Goal: Navigation & Orientation: Find specific page/section

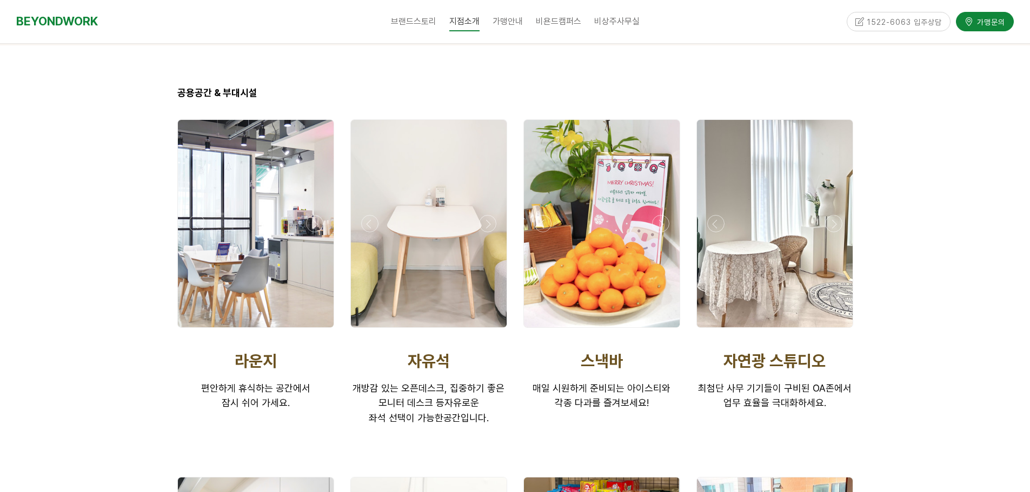
scroll to position [1730, 0]
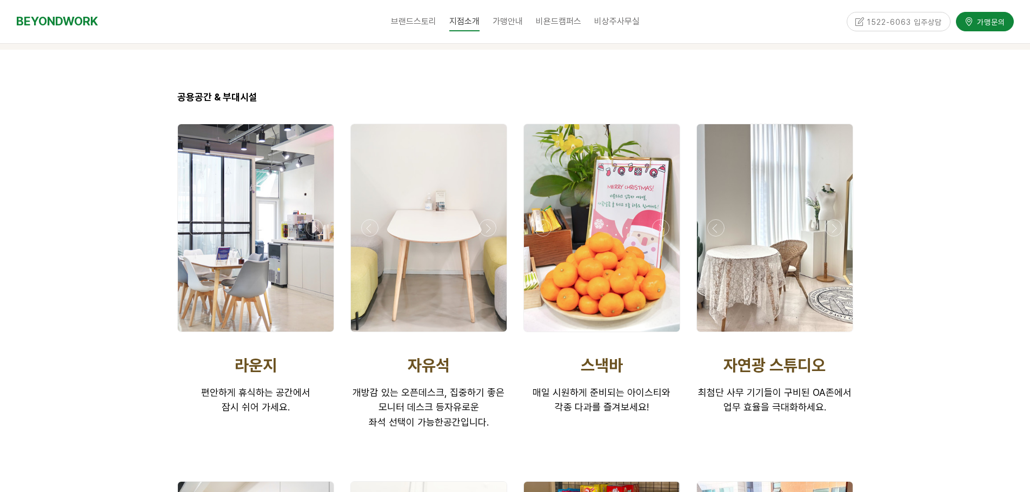
click at [408, 301] on div at bounding box center [429, 228] width 156 height 208
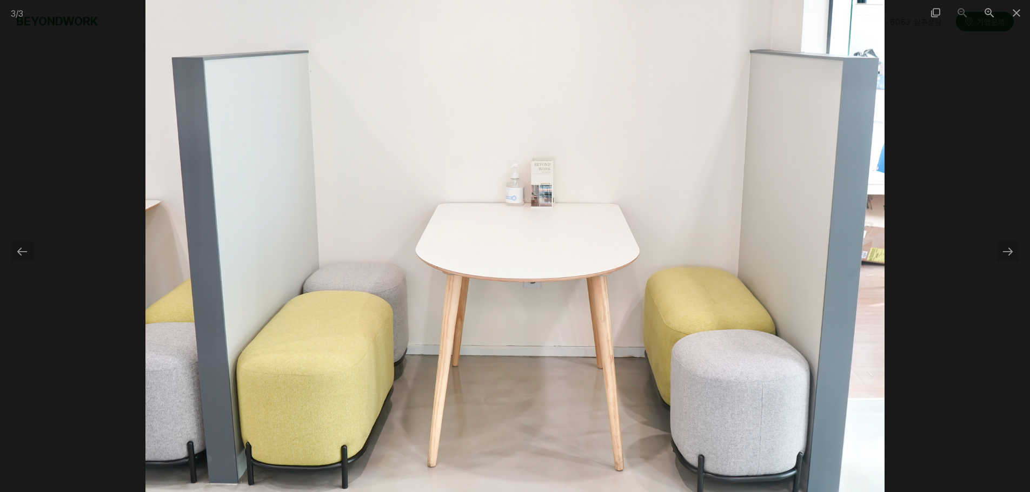
click at [1022, 253] on div at bounding box center [515, 246] width 1030 height 492
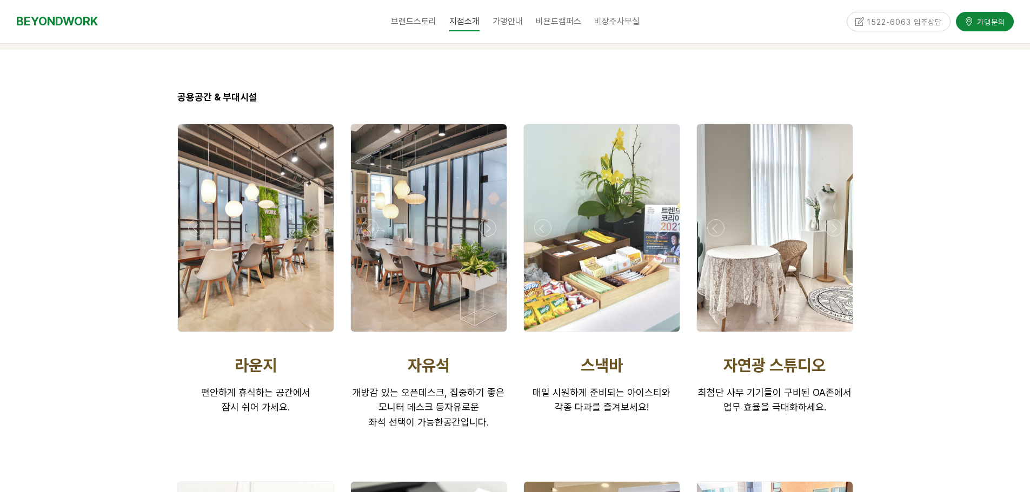
click at [463, 254] on div at bounding box center [429, 228] width 156 height 208
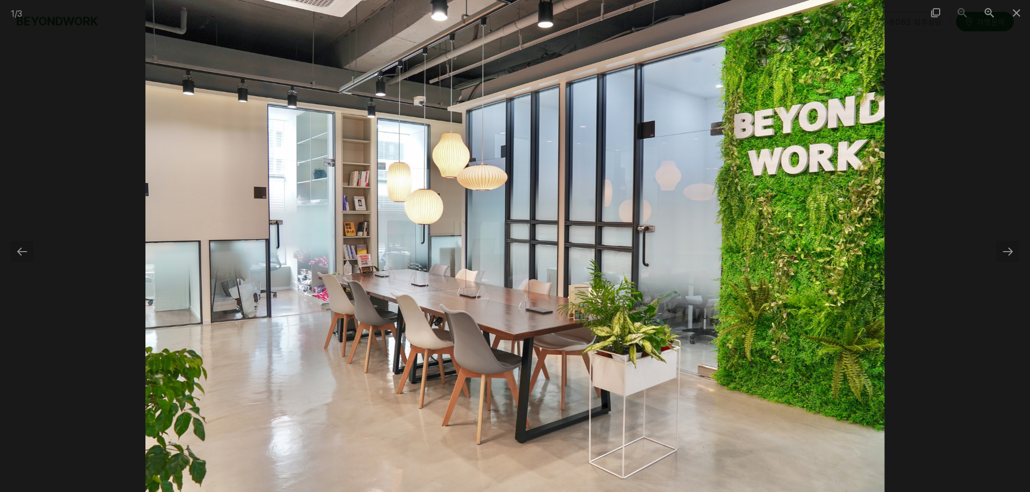
scroll to position [1892, 0]
click at [1012, 252] on div at bounding box center [1007, 251] width 23 height 21
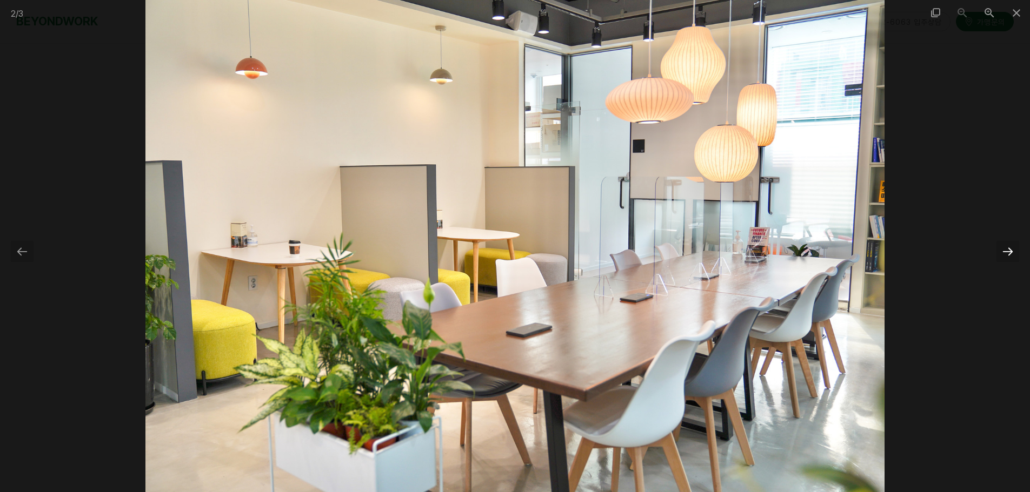
click at [1011, 252] on div at bounding box center [1007, 251] width 23 height 21
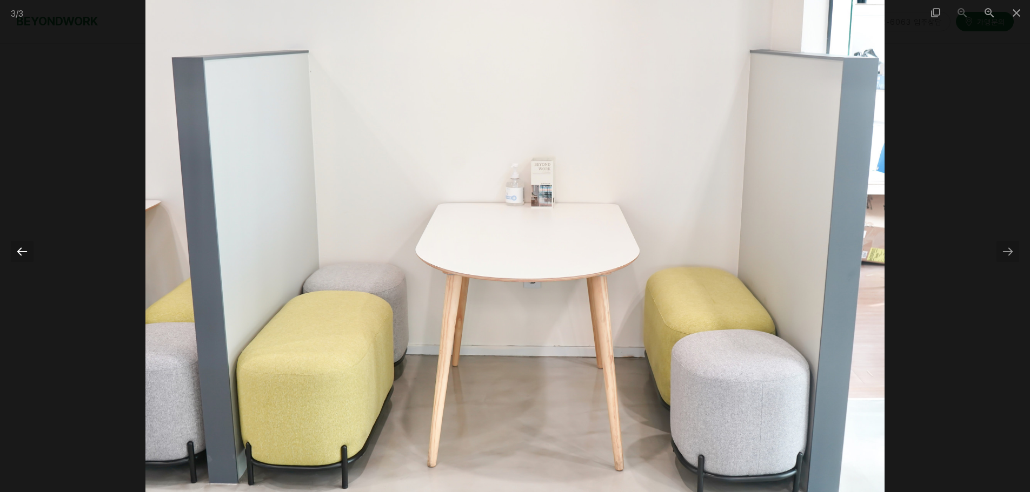
click at [24, 249] on div at bounding box center [22, 251] width 23 height 21
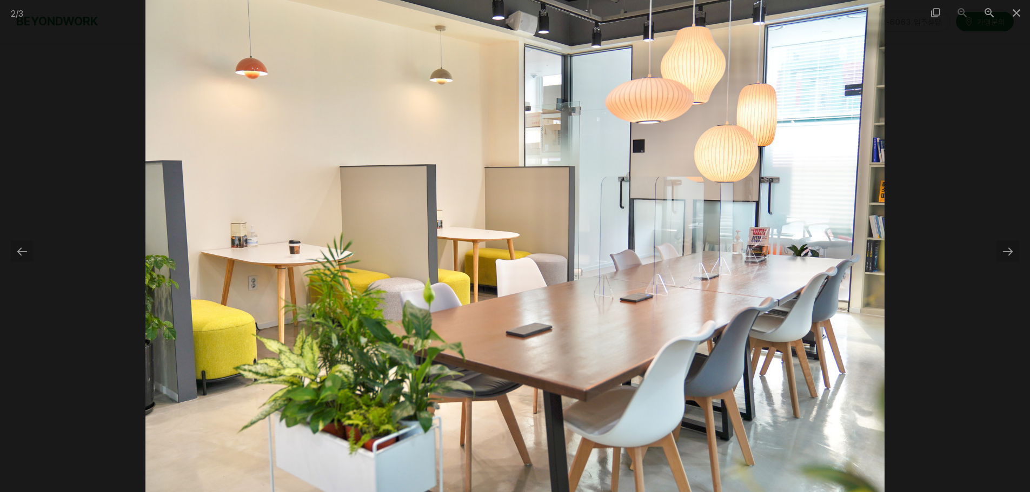
click at [993, 245] on div at bounding box center [515, 246] width 1030 height 492
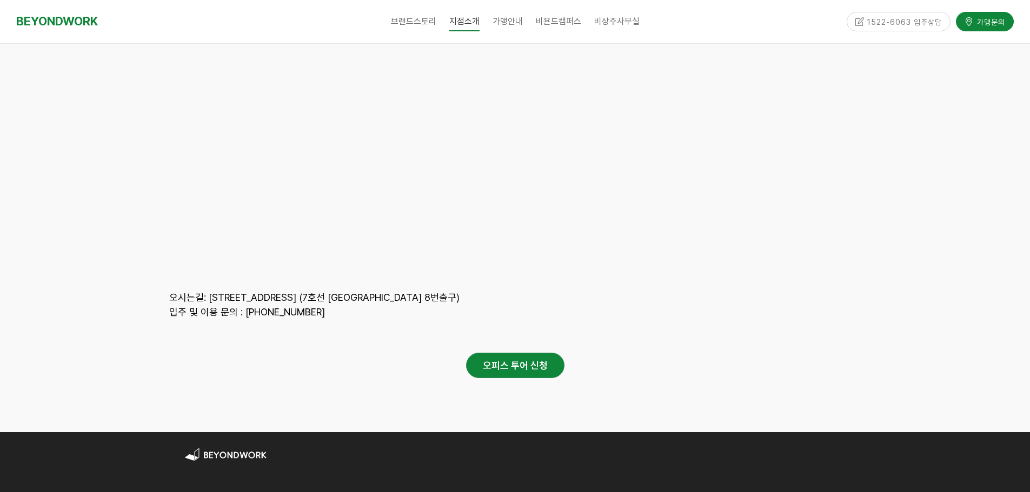
scroll to position [4926, 0]
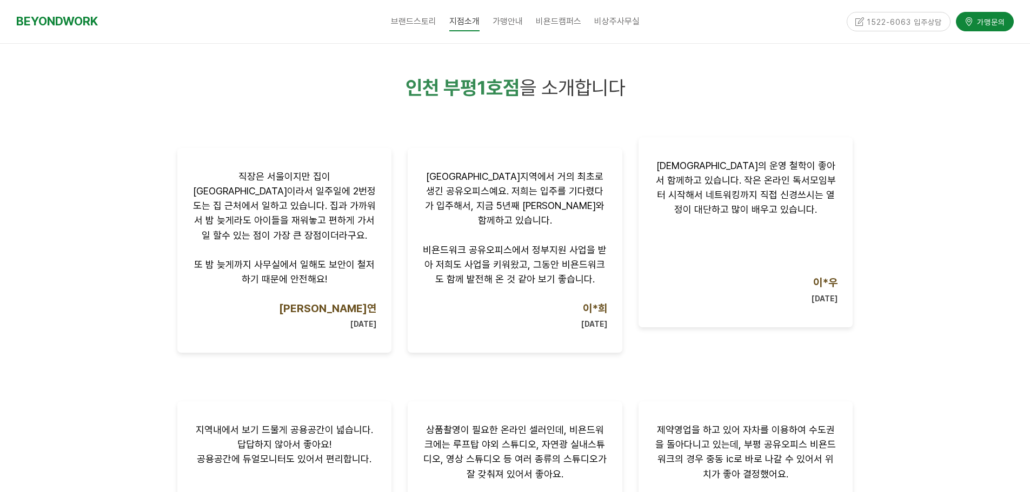
scroll to position [1280, 0]
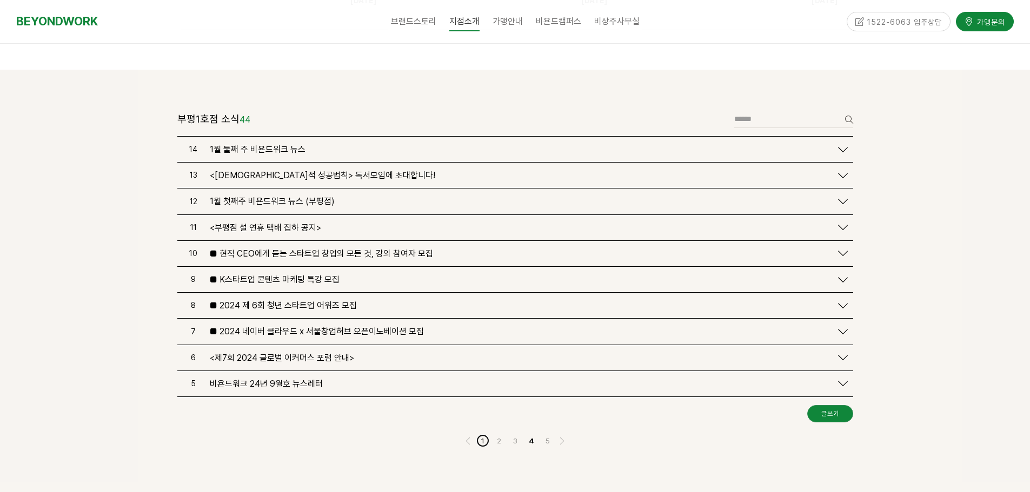
click at [483, 435] on link "1" at bounding box center [482, 441] width 13 height 13
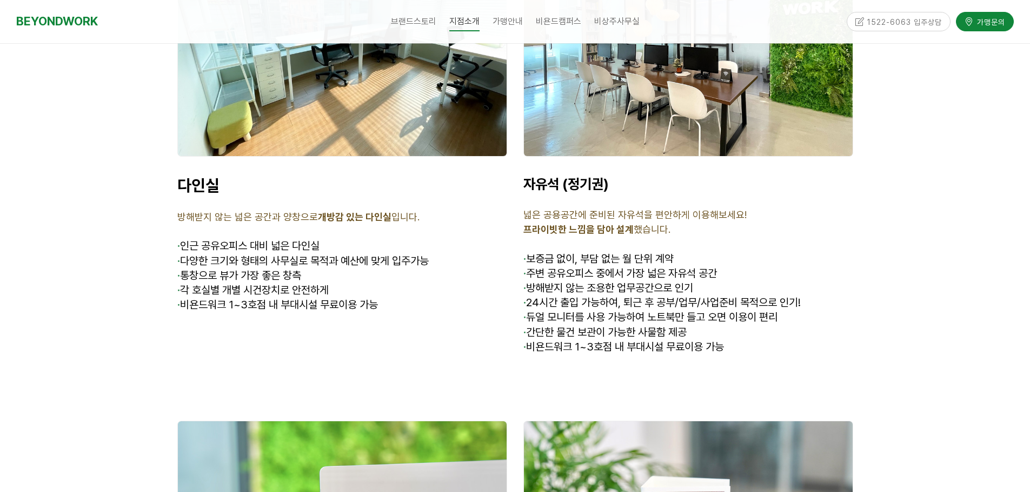
scroll to position [3280, 0]
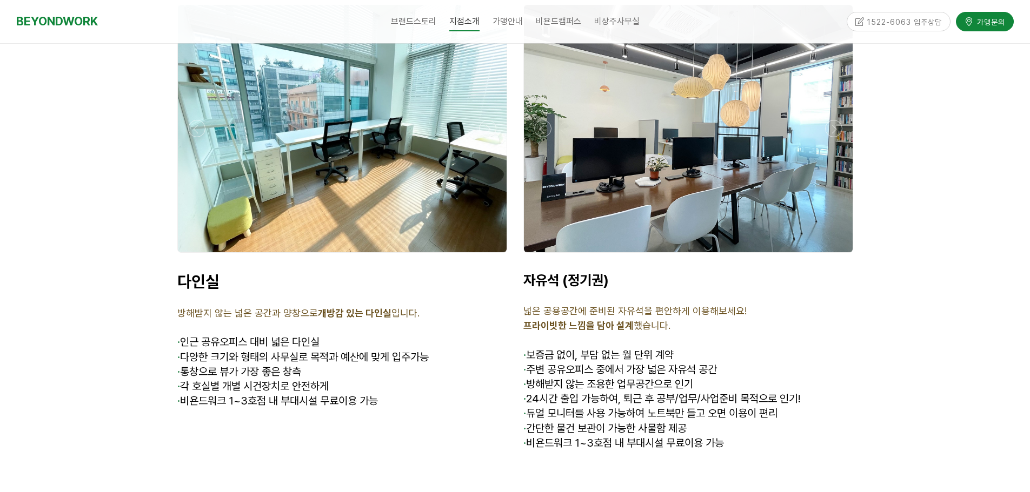
click at [708, 205] on div at bounding box center [688, 129] width 329 height 248
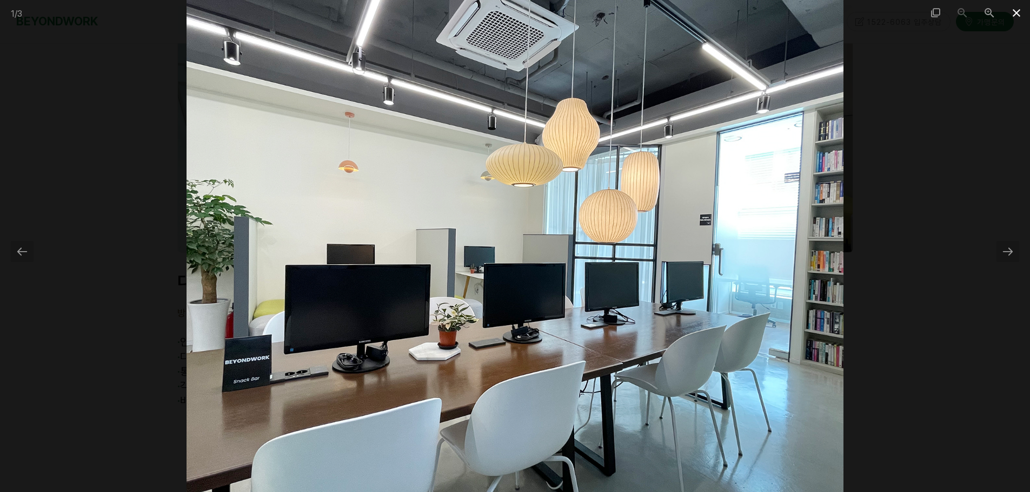
click at [1021, 9] on span at bounding box center [1016, 12] width 27 height 25
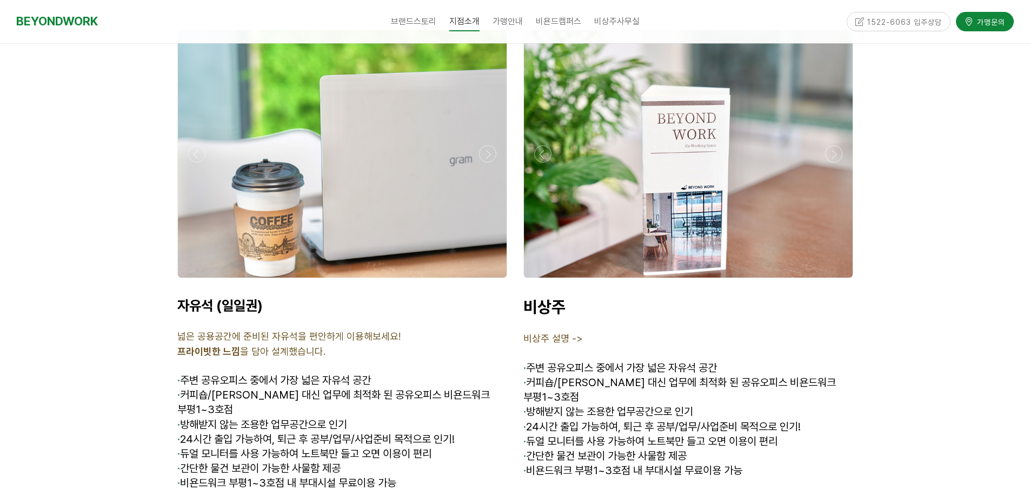
scroll to position [3766, 0]
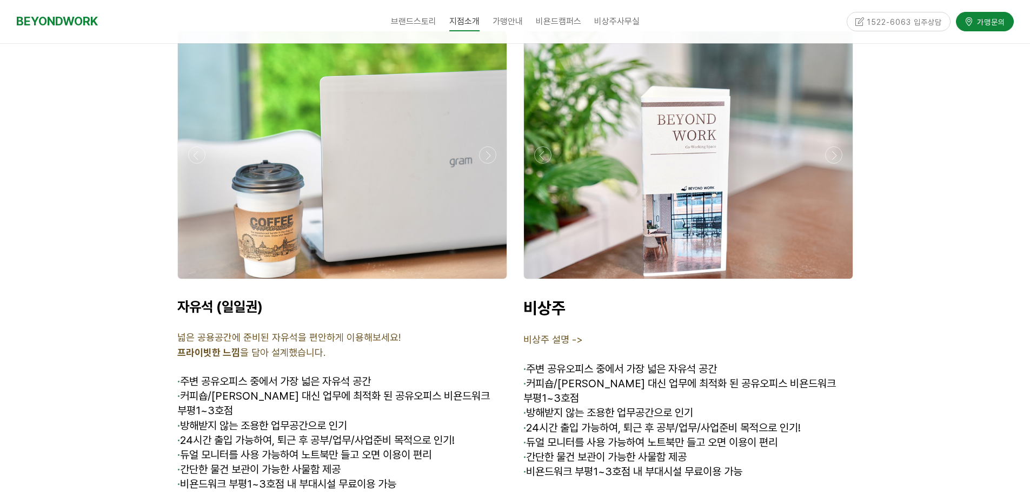
click at [304, 215] on div at bounding box center [342, 155] width 329 height 248
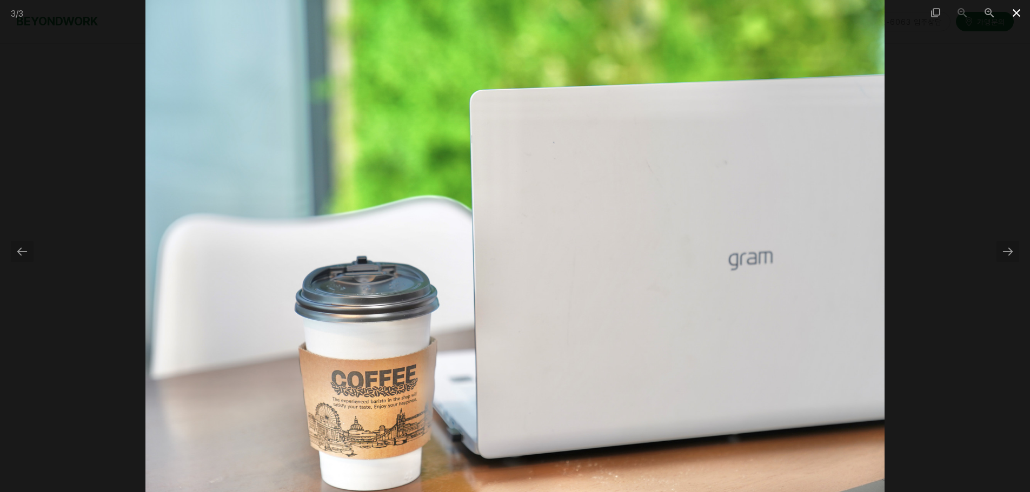
click at [1020, 12] on span at bounding box center [1016, 12] width 27 height 25
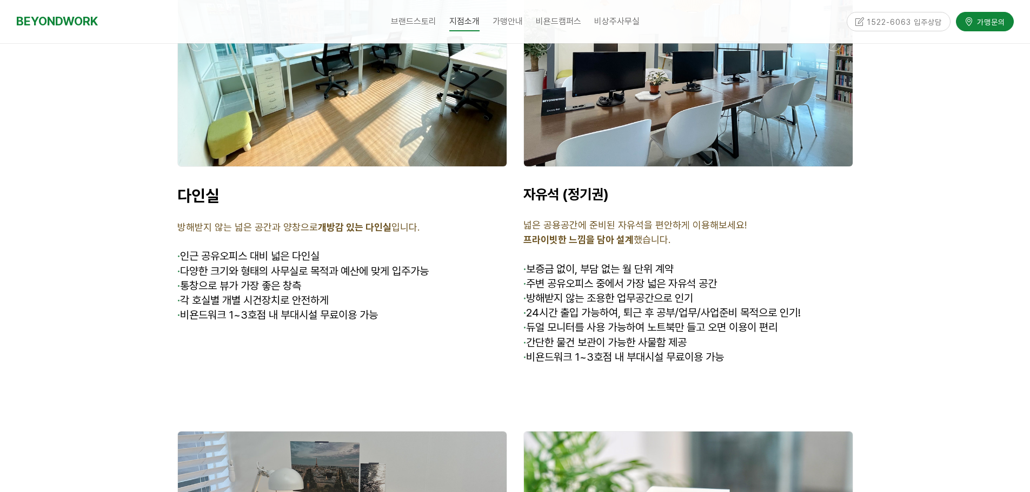
scroll to position [3251, 0]
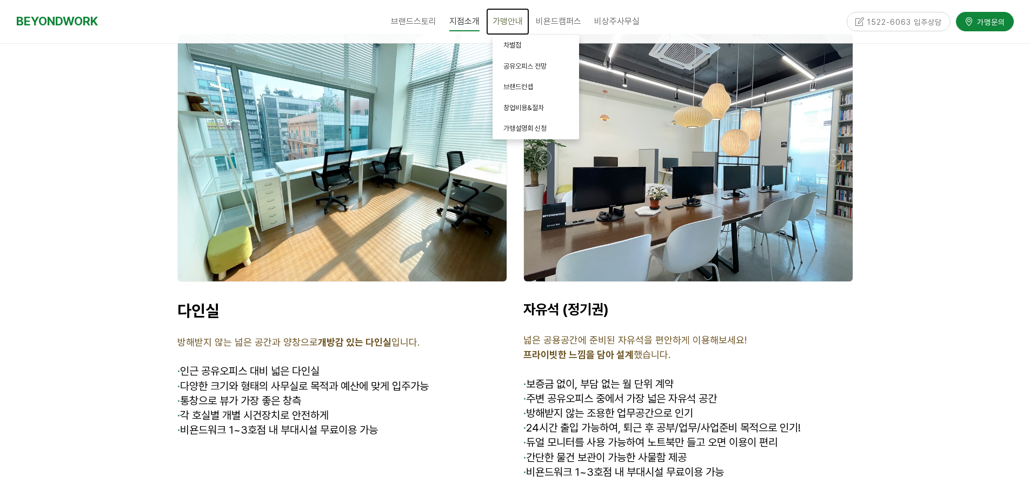
click at [512, 25] on span "가맹안내" at bounding box center [507, 21] width 30 height 10
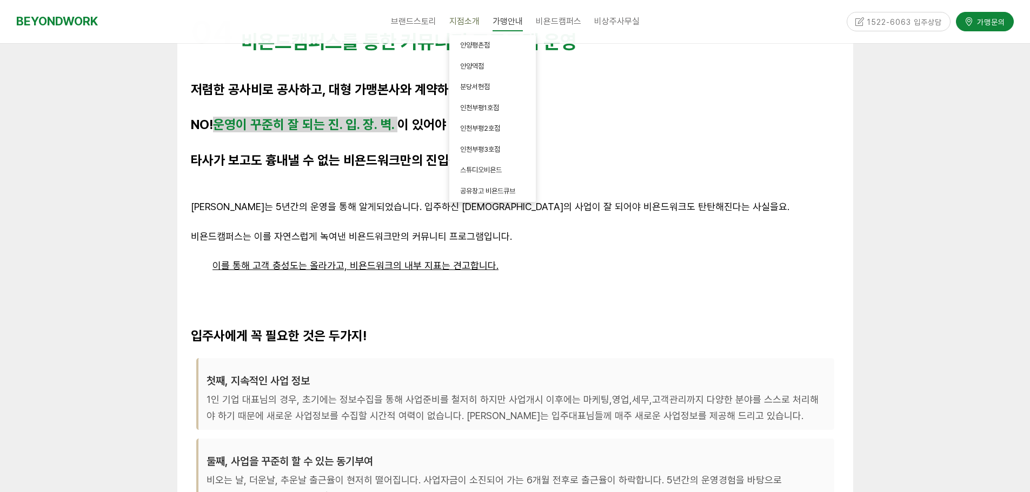
scroll to position [2324, 0]
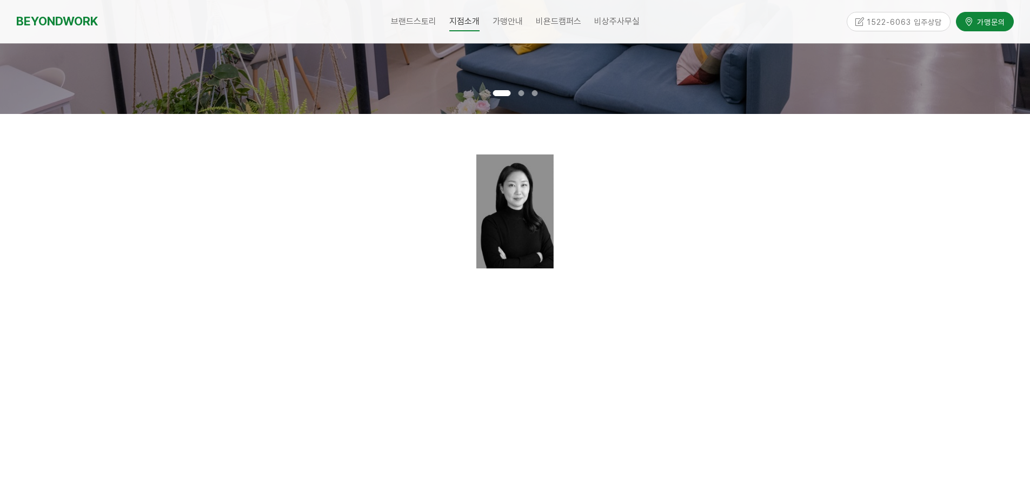
scroll to position [324, 0]
